Goal: Task Accomplishment & Management: Manage account settings

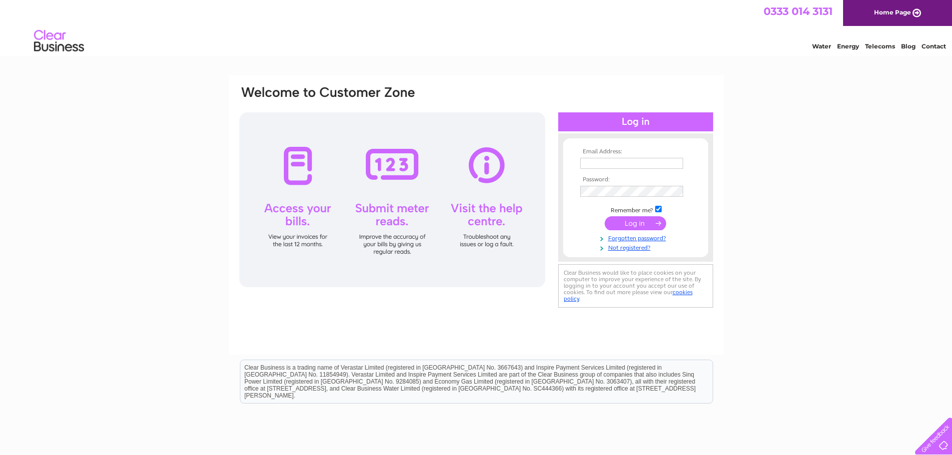
type input "jim.cumming@fairwaysgroup.ltd.uk"
click at [638, 226] on input "submit" at bounding box center [635, 223] width 61 height 14
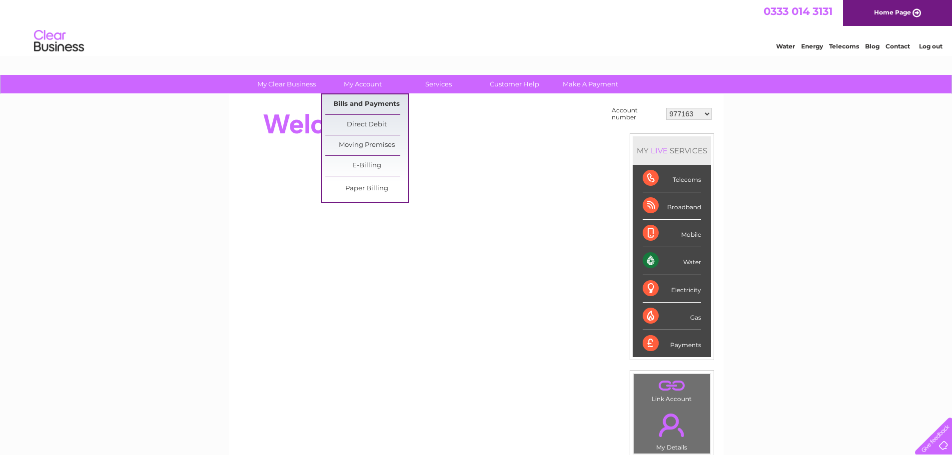
click at [365, 102] on link "Bills and Payments" at bounding box center [366, 104] width 82 height 20
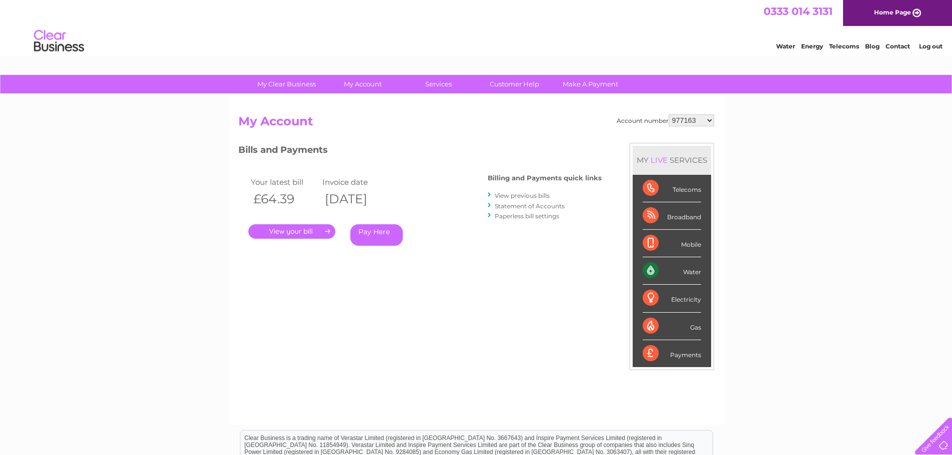
click at [278, 236] on link "." at bounding box center [291, 231] width 87 height 14
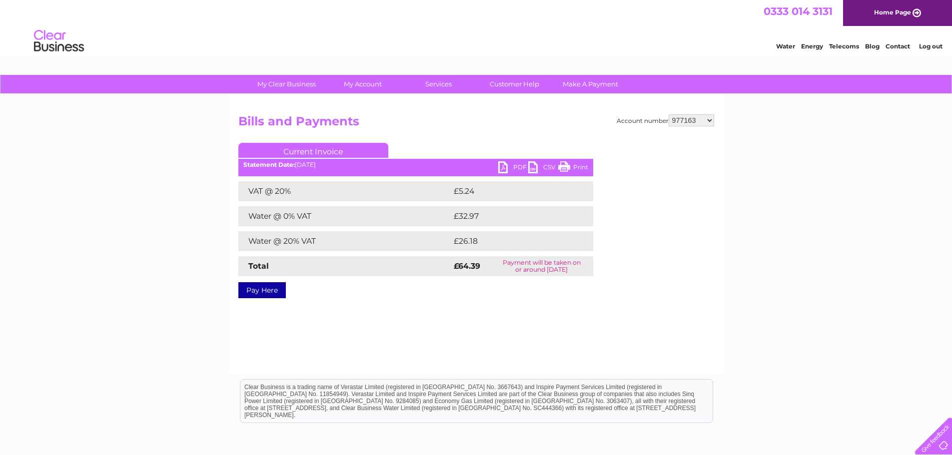
click at [518, 169] on link "PDF" at bounding box center [513, 168] width 30 height 14
